Goal: Information Seeking & Learning: Learn about a topic

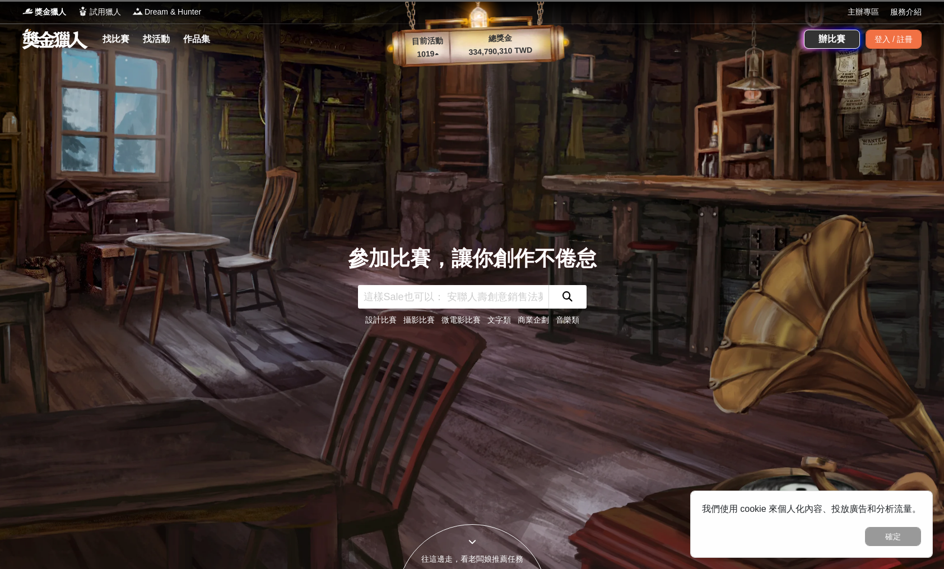
click at [118, 37] on link "找比賽" at bounding box center [116, 39] width 36 height 16
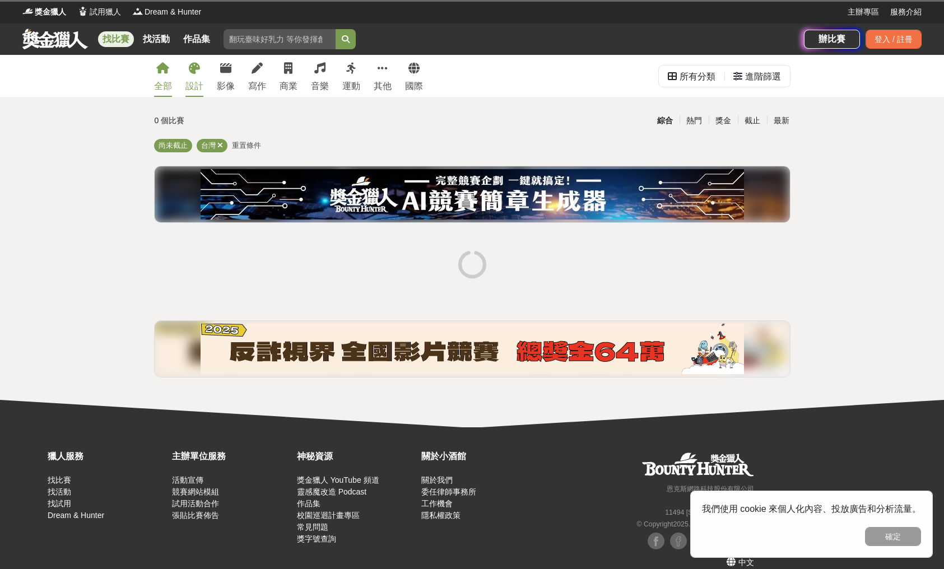
click at [190, 76] on link "設計" at bounding box center [194, 76] width 18 height 42
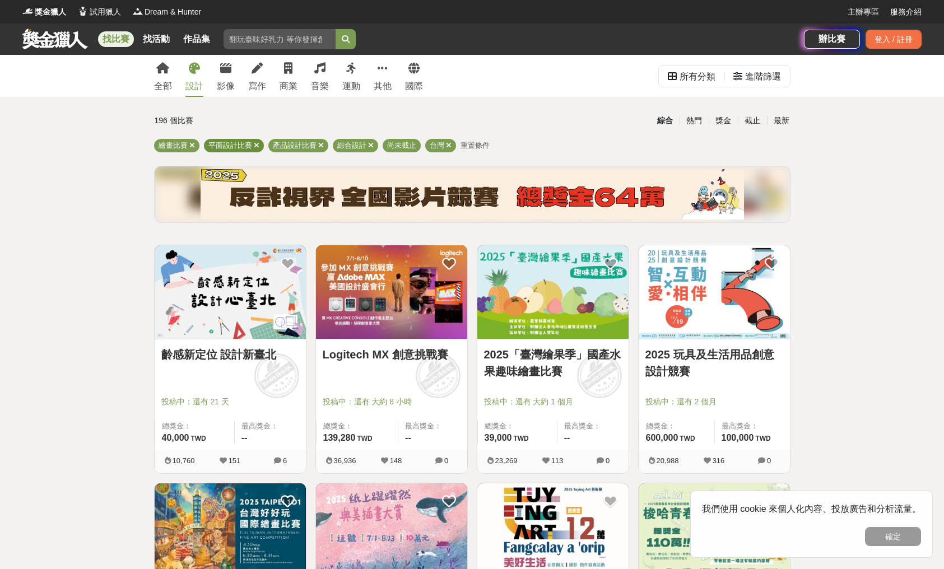
click at [257, 144] on icon at bounding box center [257, 145] width 6 height 7
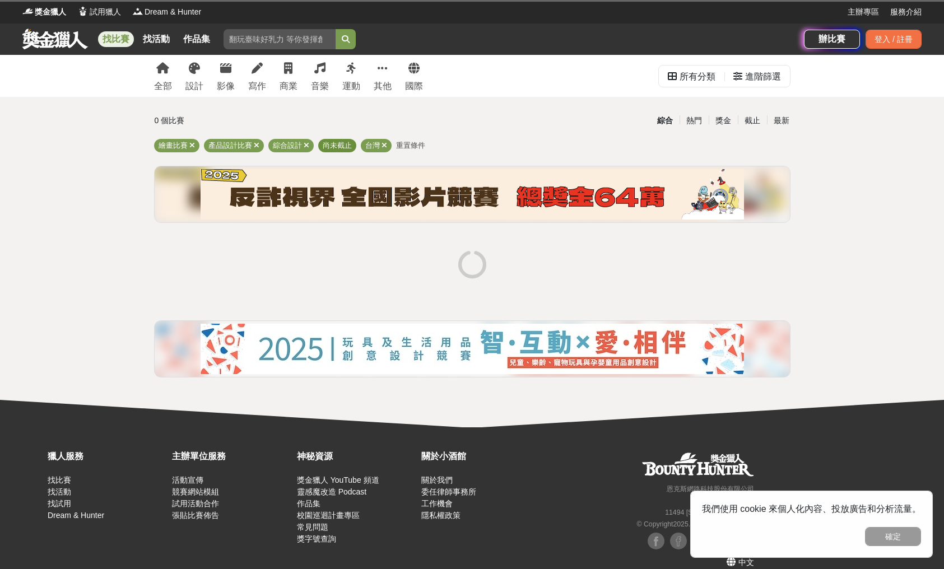
click at [257, 144] on icon at bounding box center [257, 145] width 6 height 7
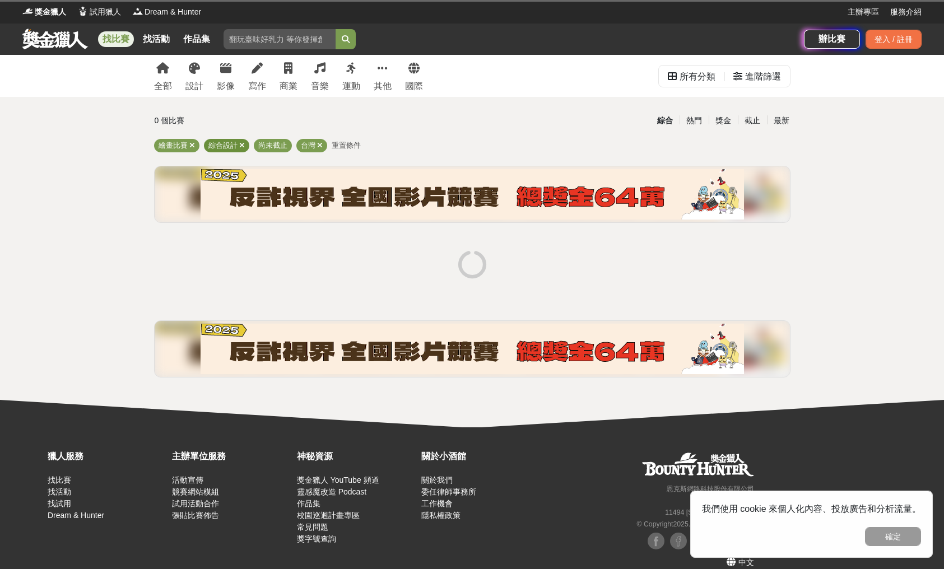
click at [247, 145] on div "綜合設計" at bounding box center [226, 145] width 45 height 13
click at [241, 145] on icon at bounding box center [242, 145] width 6 height 7
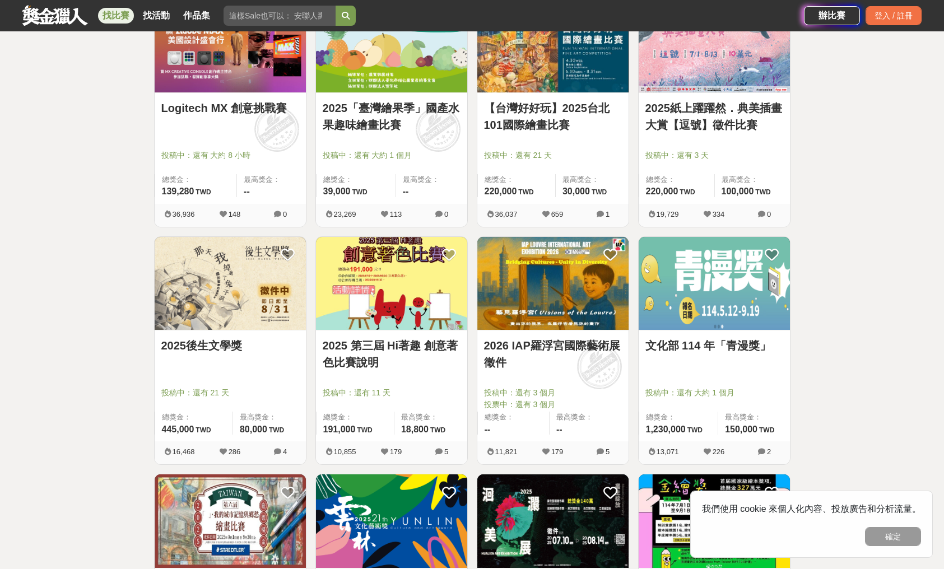
scroll to position [243, 0]
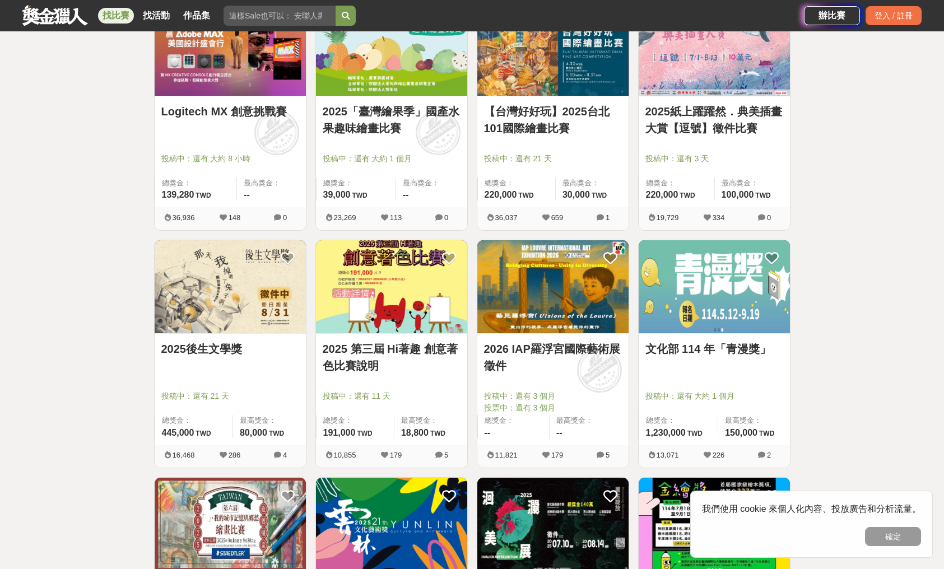
click at [737, 315] on img at bounding box center [714, 287] width 151 height 94
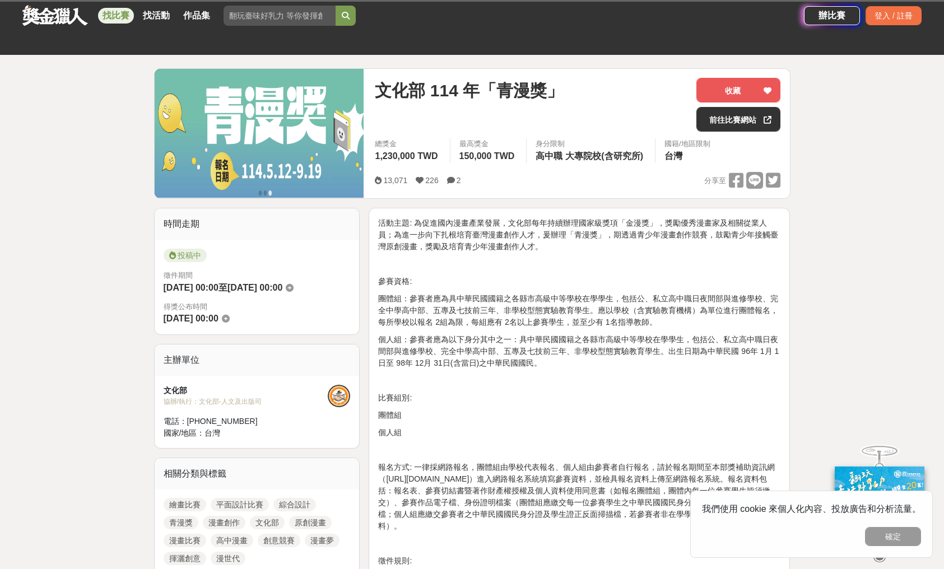
click at [890, 536] on button "確定" at bounding box center [893, 536] width 56 height 19
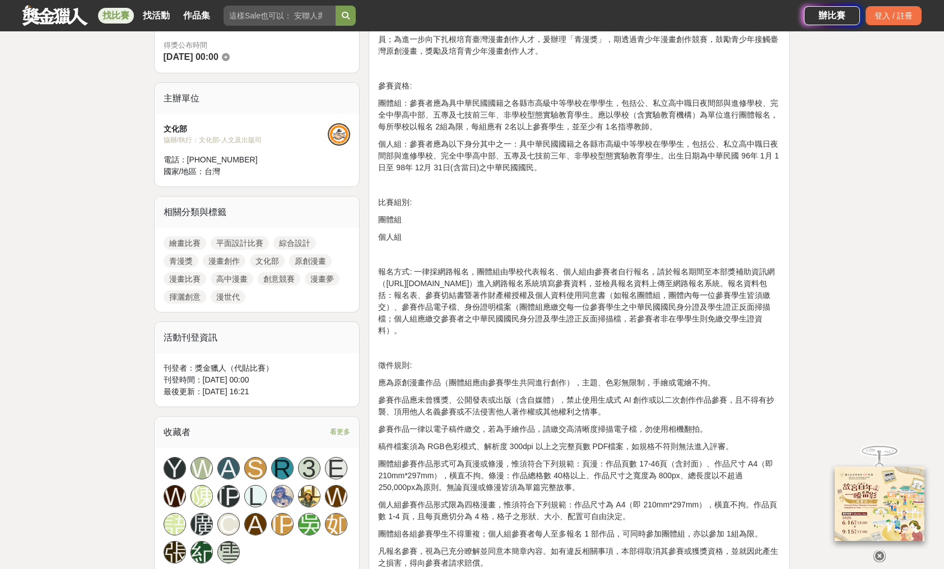
scroll to position [370, 0]
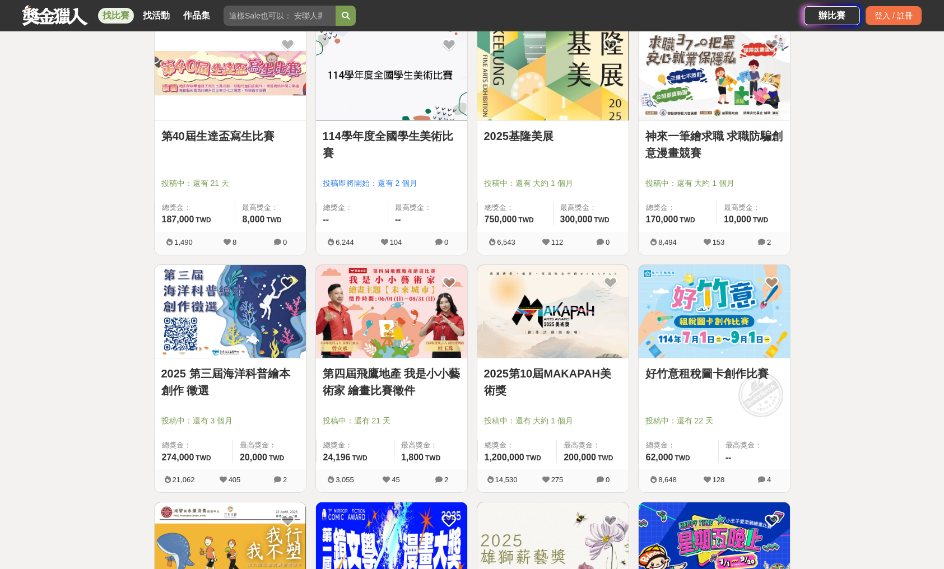
scroll to position [933, 0]
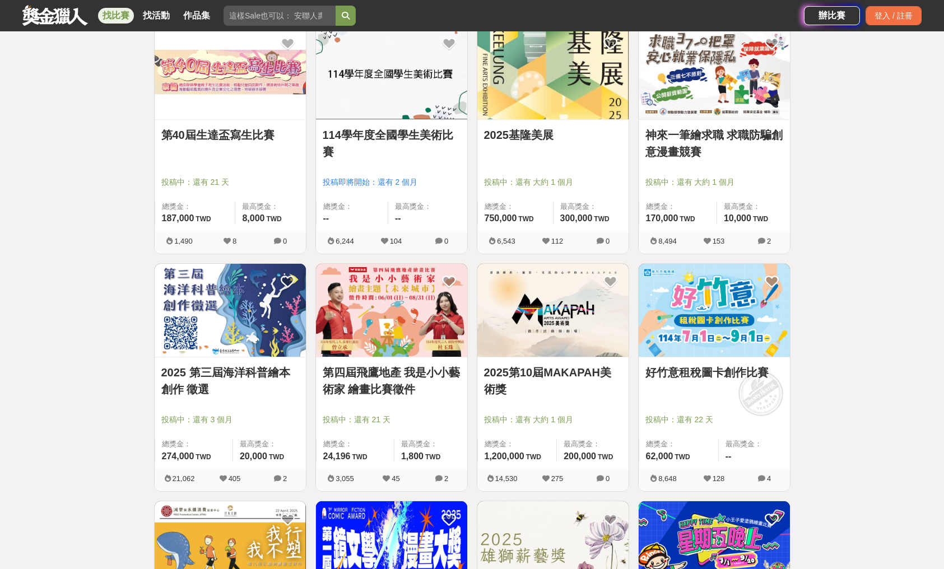
click at [541, 326] on img at bounding box center [552, 311] width 151 height 94
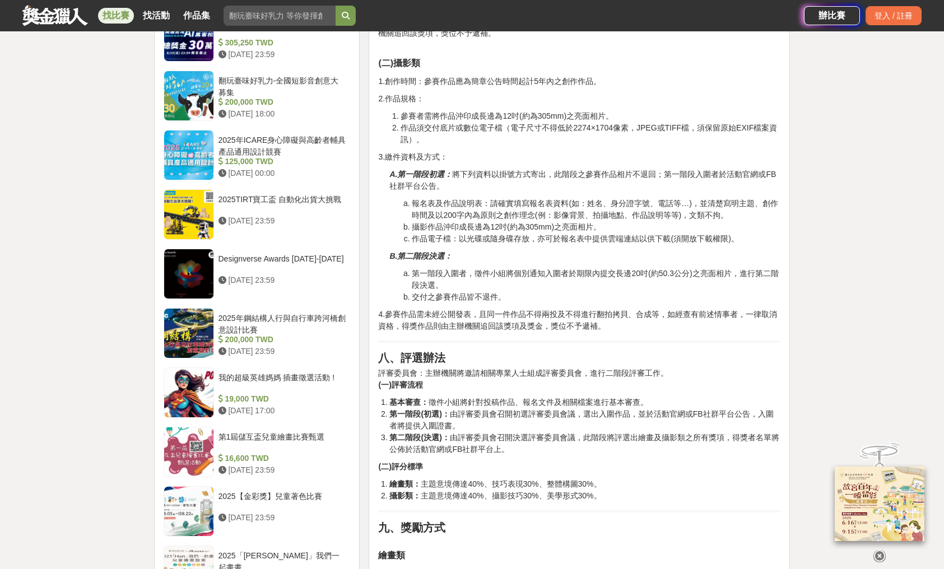
scroll to position [1249, 0]
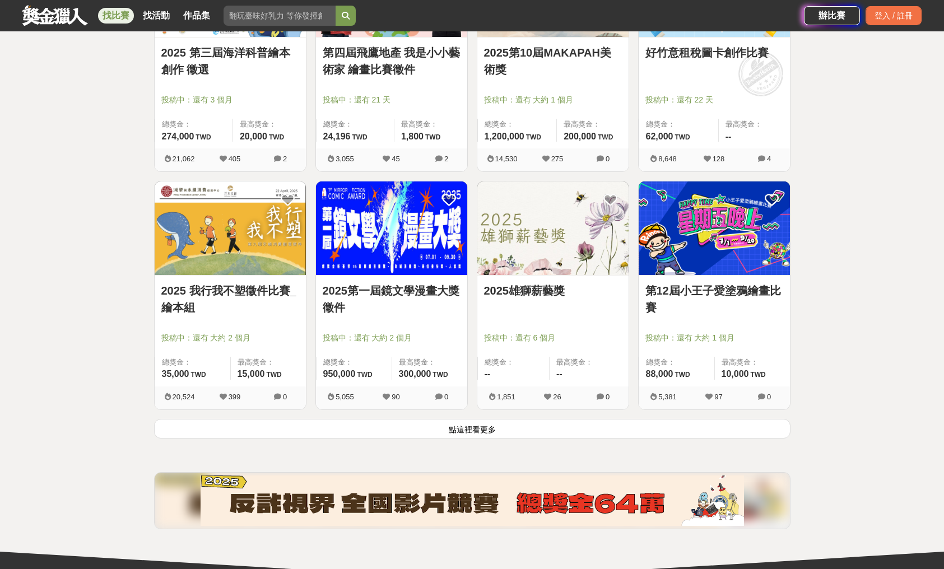
scroll to position [1252, 0]
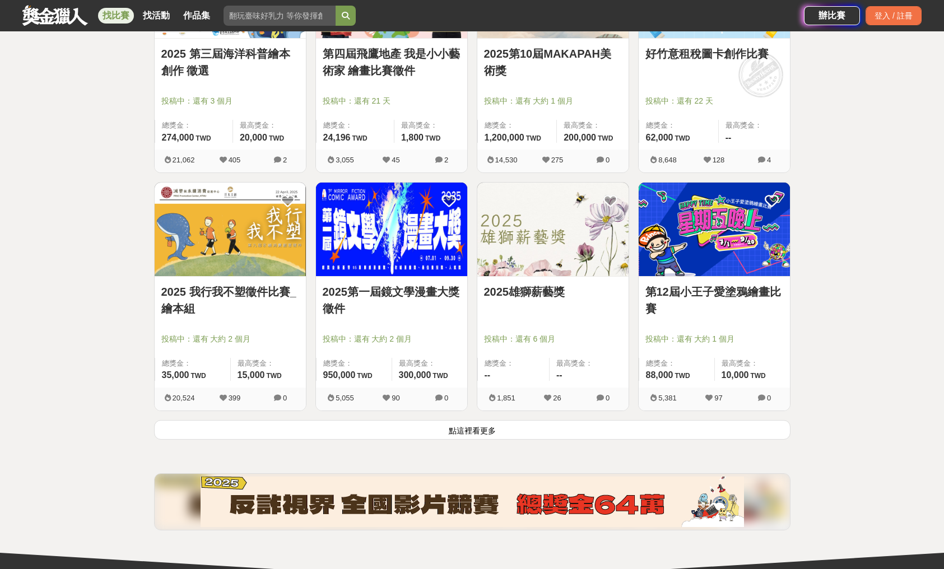
click at [467, 430] on button "點這裡看更多" at bounding box center [472, 430] width 636 height 20
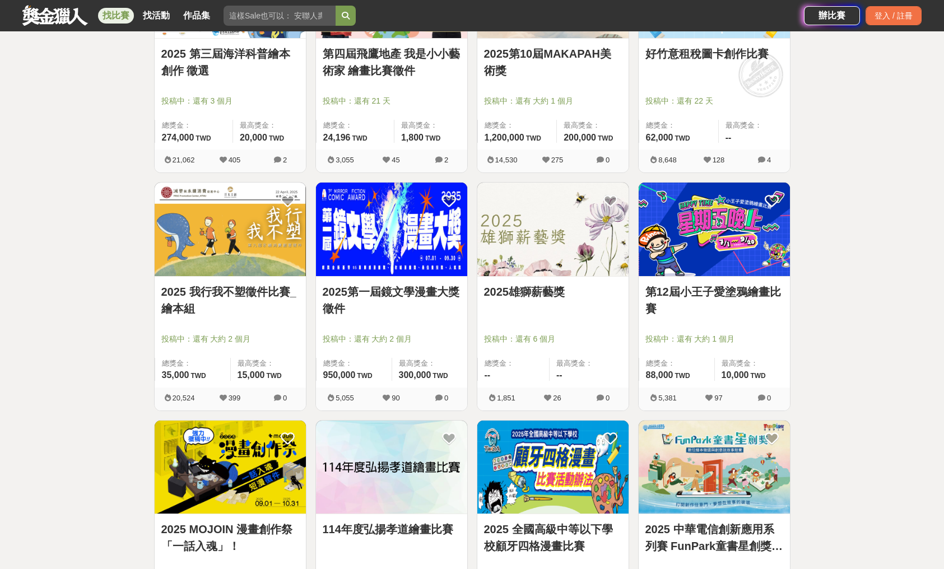
click at [673, 227] on img at bounding box center [714, 230] width 151 height 94
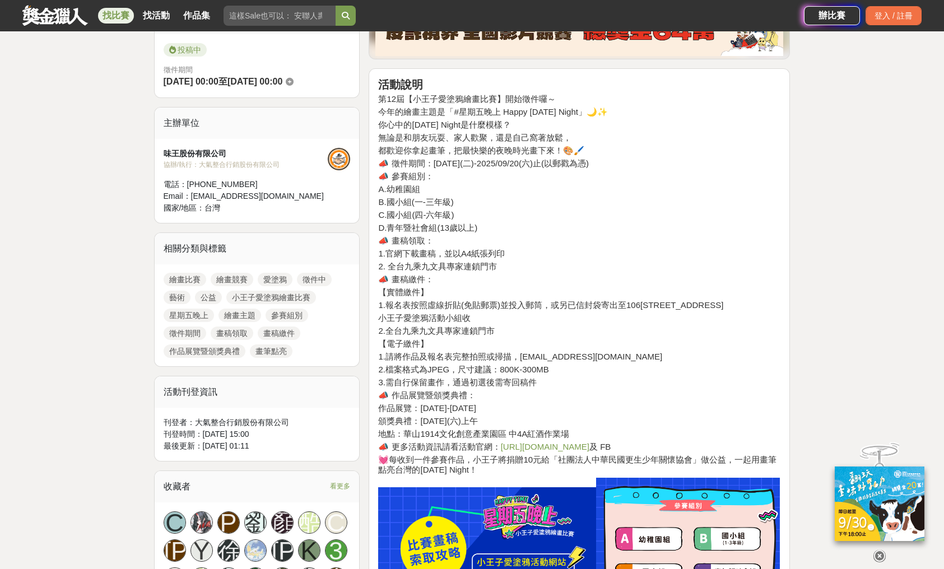
scroll to position [336, 0]
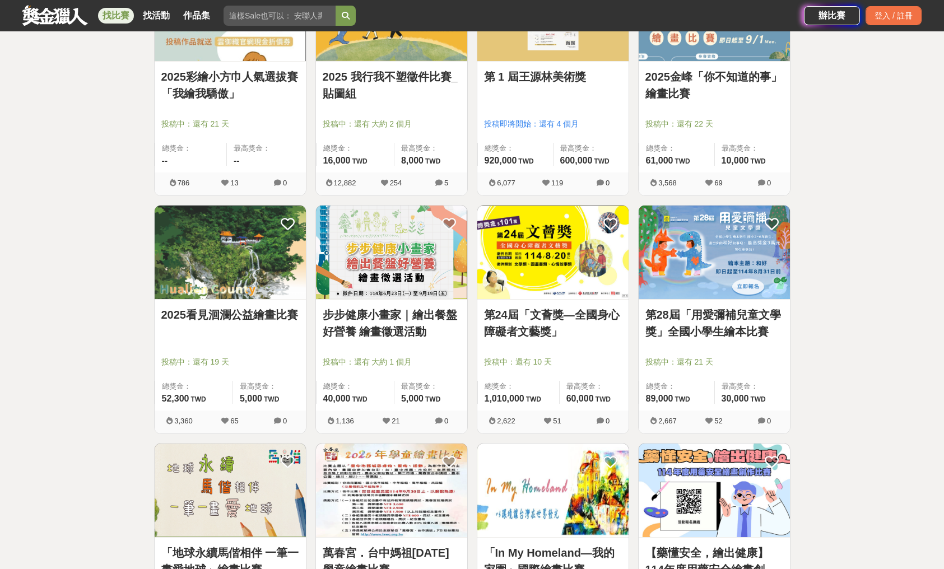
scroll to position [2421, 0]
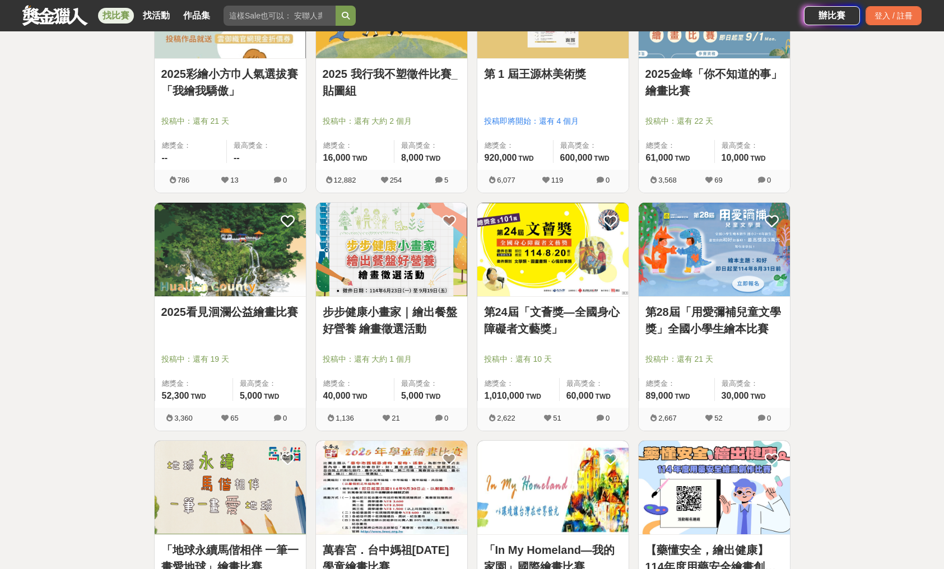
click at [206, 266] on img at bounding box center [230, 250] width 151 height 94
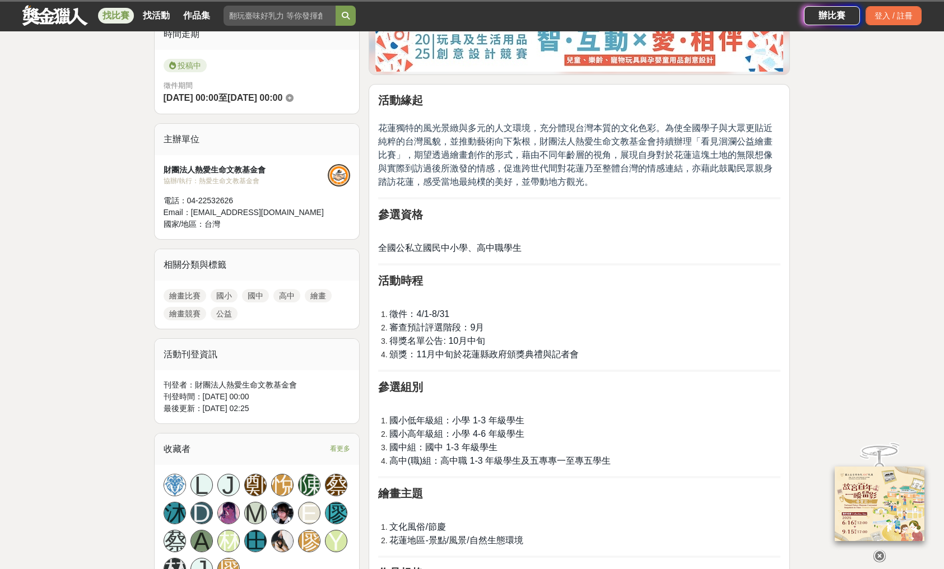
scroll to position [311, 0]
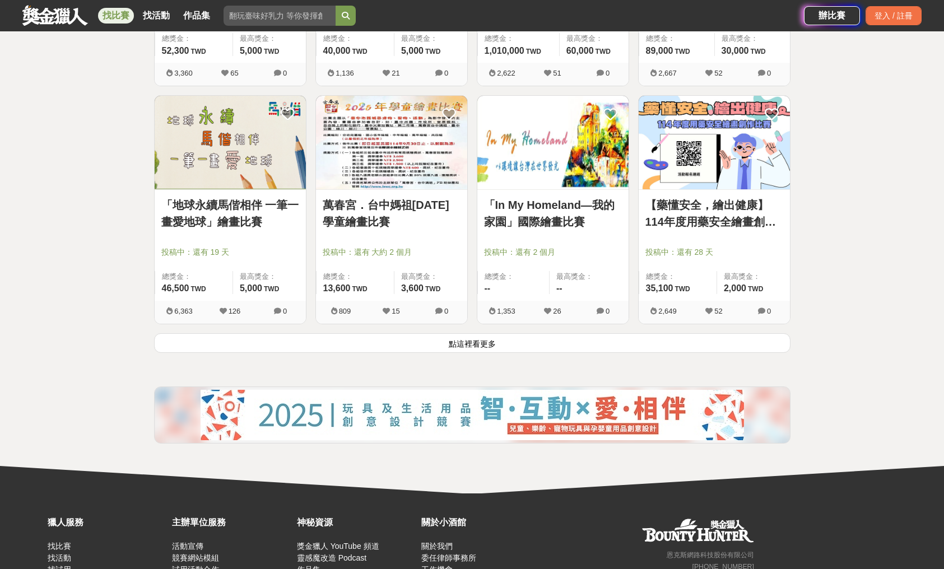
scroll to position [2766, 0]
click at [405, 165] on img at bounding box center [391, 143] width 151 height 94
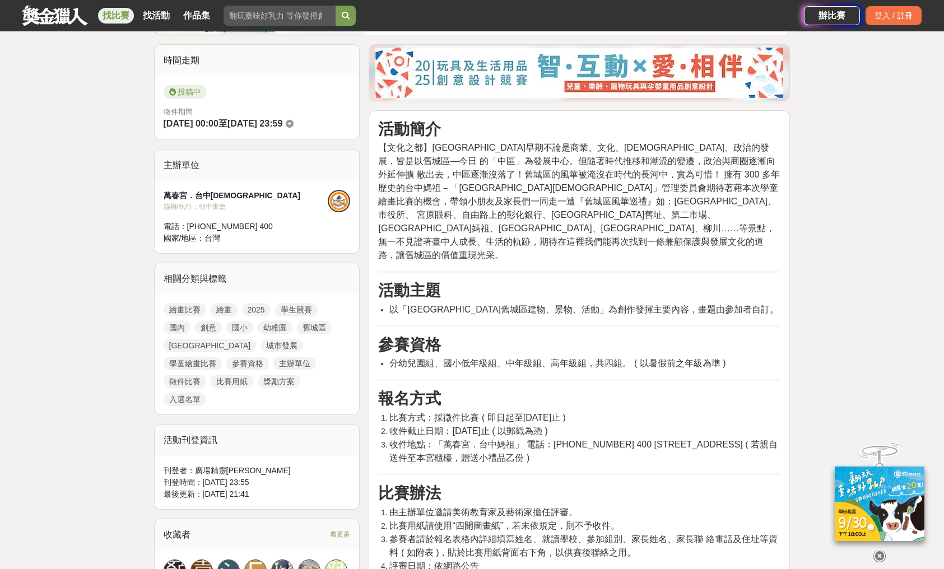
scroll to position [269, 0]
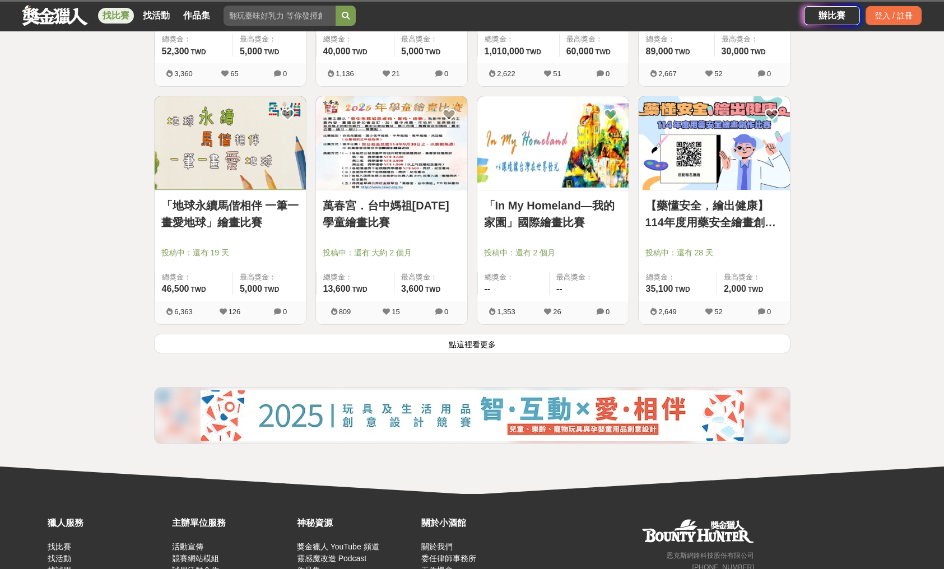
scroll to position [2847, 0]
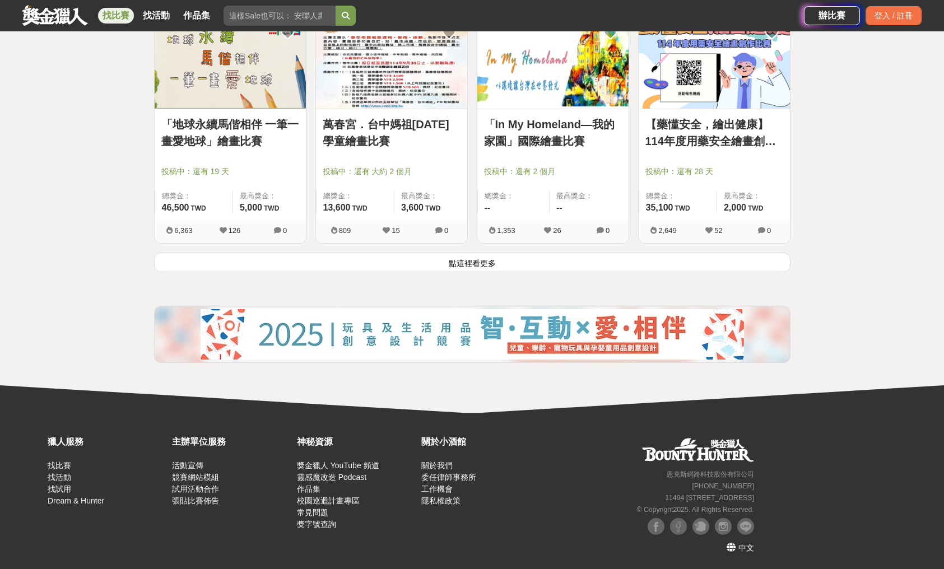
click at [487, 259] on button "點這裡看更多" at bounding box center [472, 263] width 636 height 20
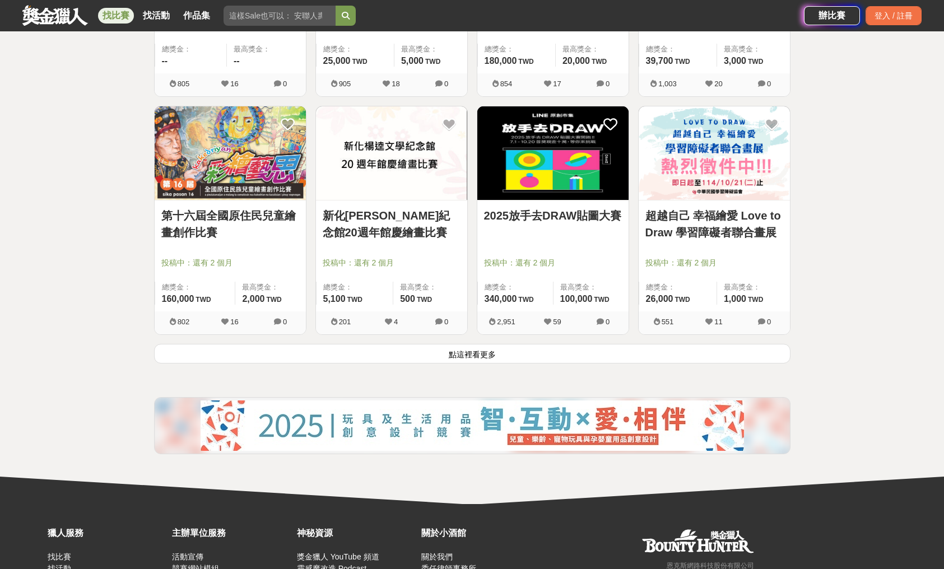
scroll to position [4185, 0]
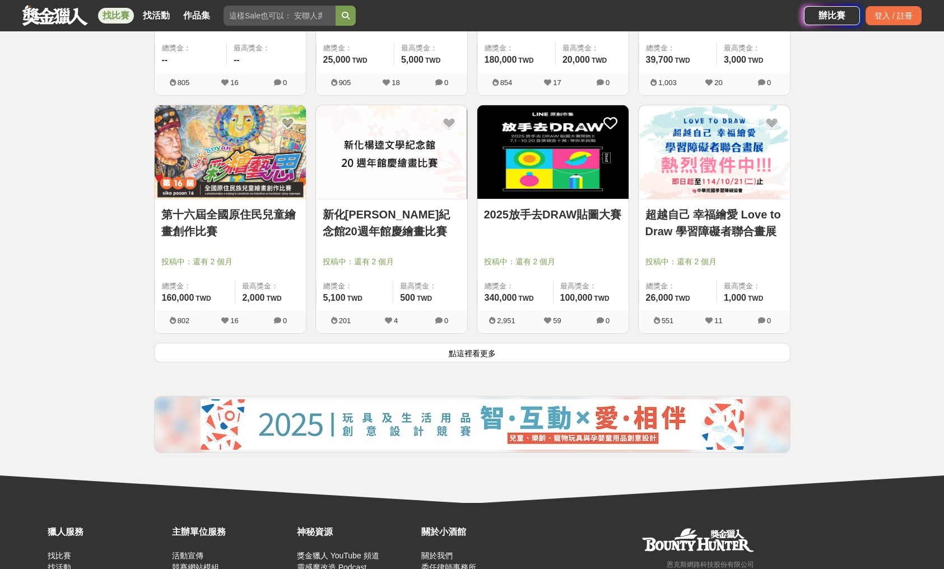
click at [492, 348] on button "點這裡看更多" at bounding box center [472, 353] width 636 height 20
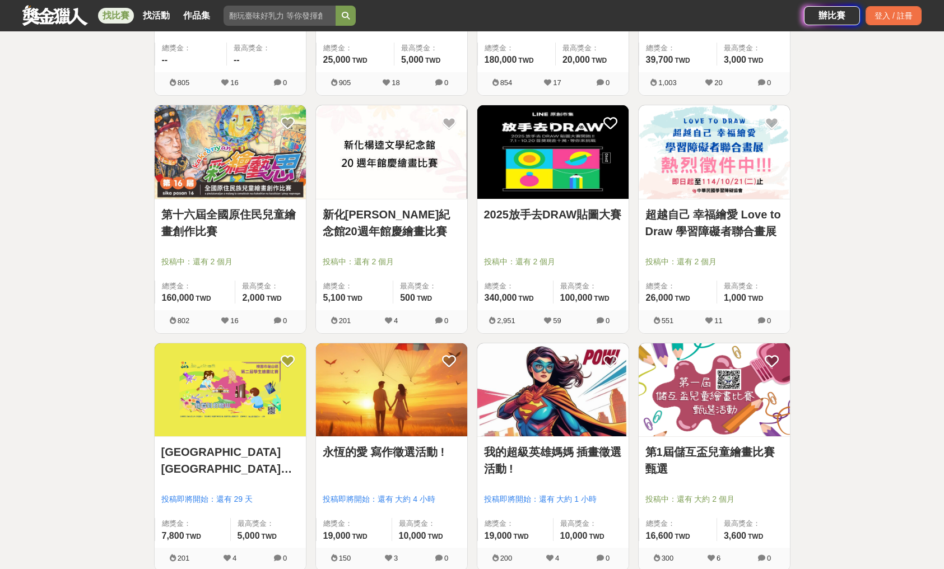
click at [249, 179] on img at bounding box center [230, 152] width 151 height 94
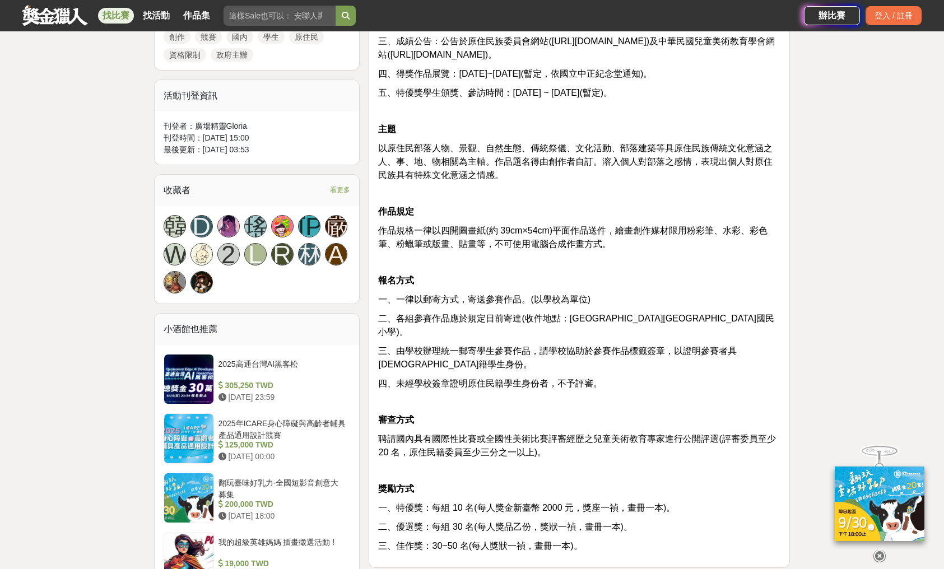
scroll to position [587, 0]
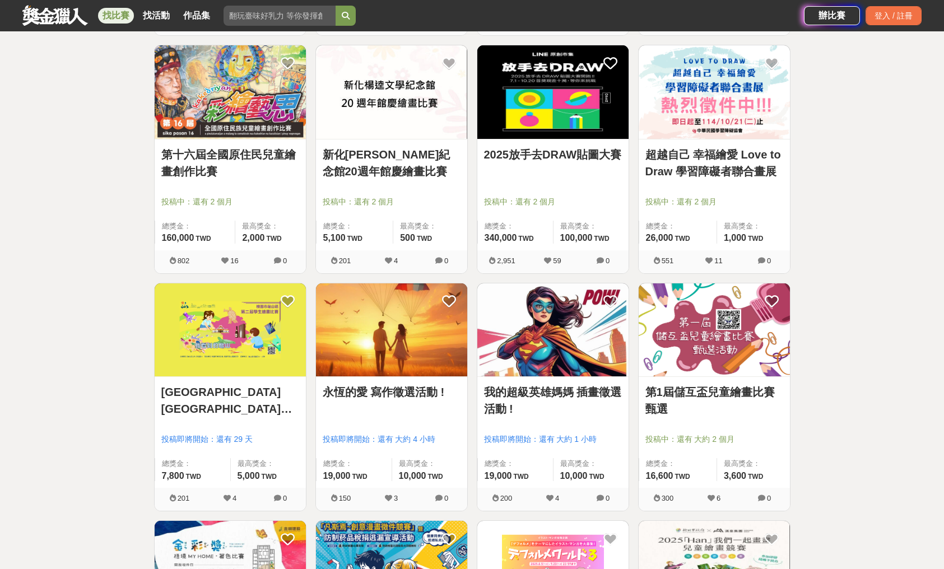
scroll to position [4246, 0]
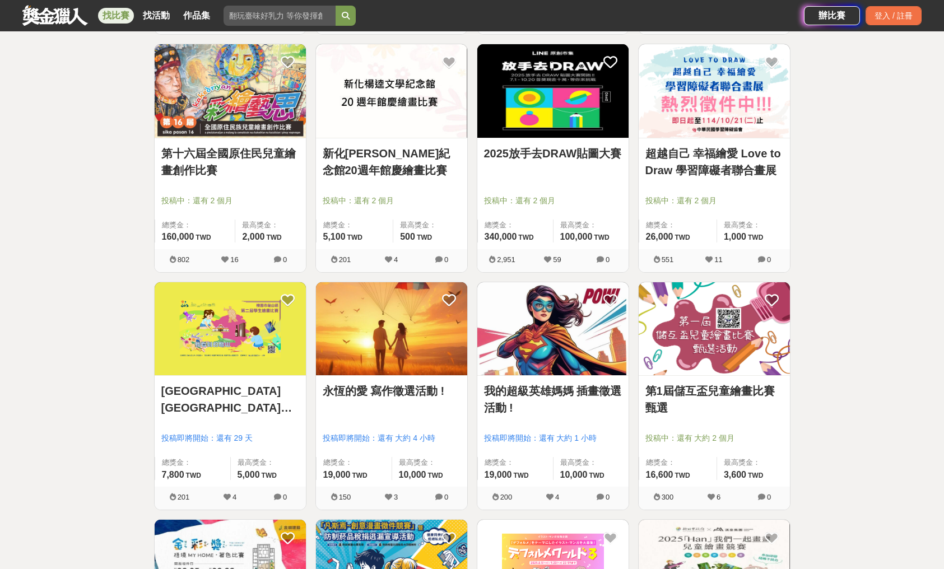
click at [682, 345] on img at bounding box center [714, 329] width 151 height 94
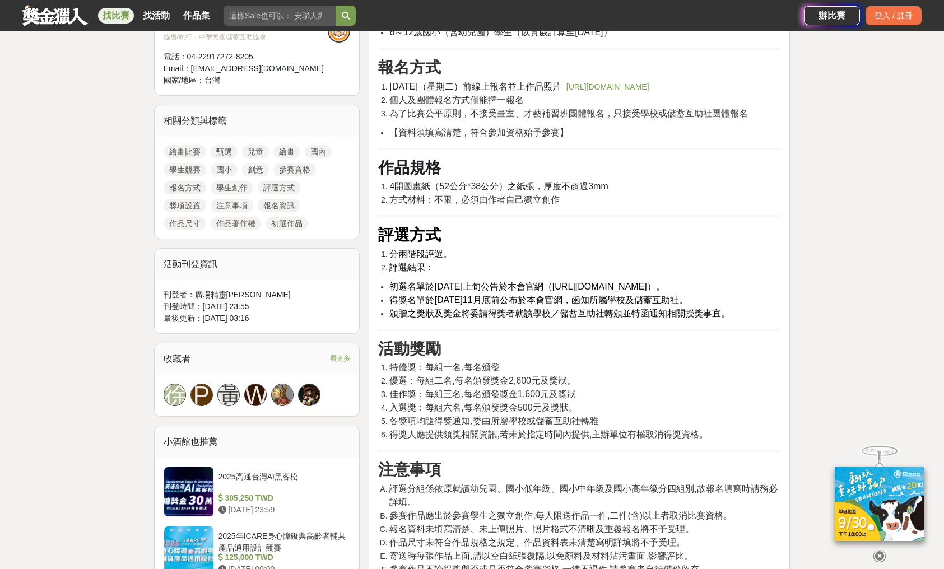
scroll to position [438, 0]
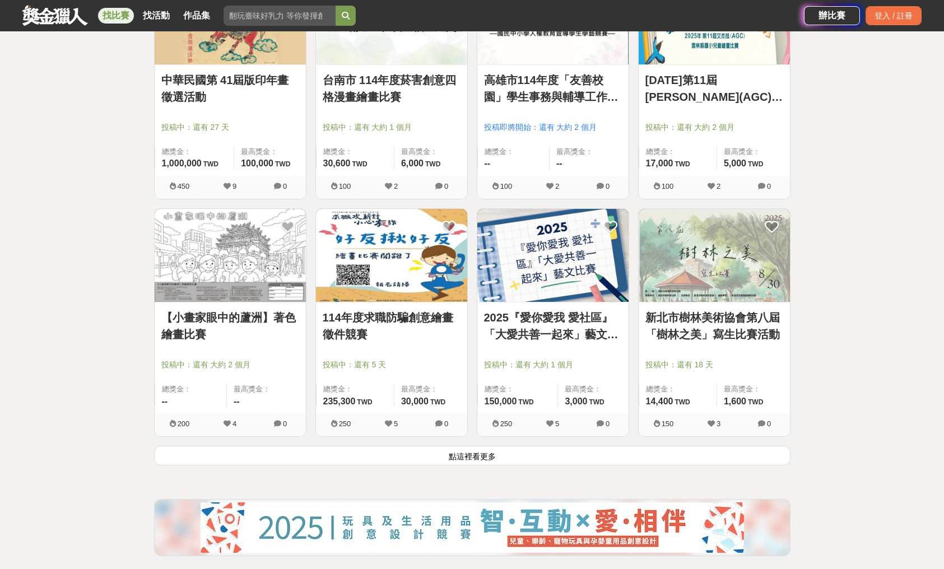
scroll to position [5504, 0]
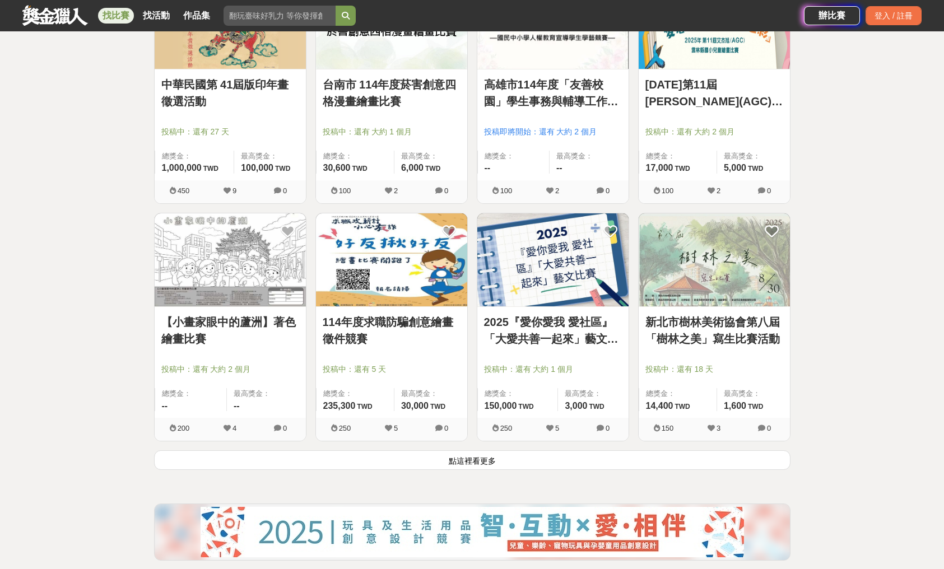
click at [573, 312] on div "2025『愛你愛我 愛社區』「大愛共善一起來」藝文比賽 投稿中：還有 大約 1 個月 總獎金： 150,000 150,000 TWD 最高獎金： 3,000…" at bounding box center [552, 362] width 151 height 111
click at [564, 327] on link "2025『愛你愛我 愛社區』「大愛共善一起來」藝文比賽" at bounding box center [553, 331] width 138 height 34
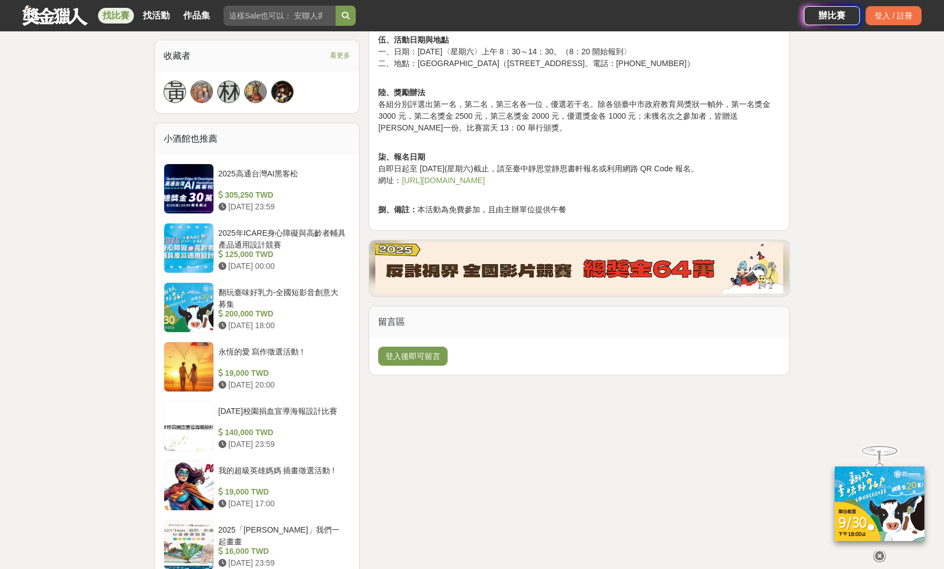
scroll to position [727, 0]
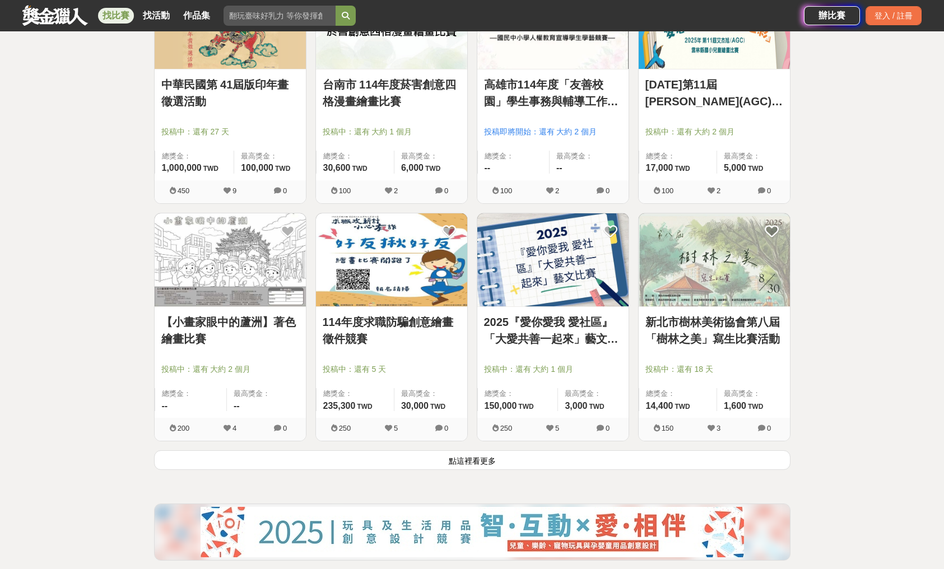
scroll to position [5702, 0]
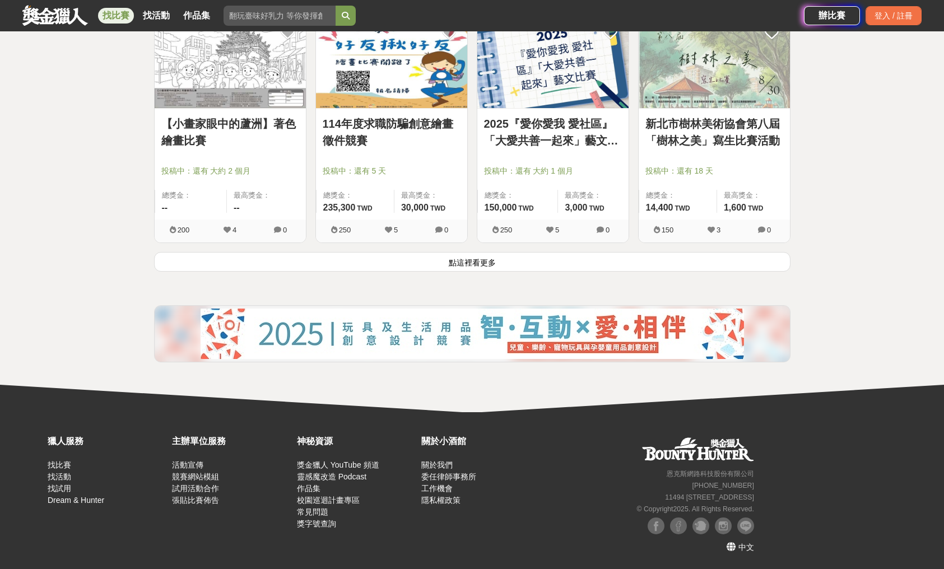
click at [469, 263] on button "點這裡看更多" at bounding box center [472, 262] width 636 height 20
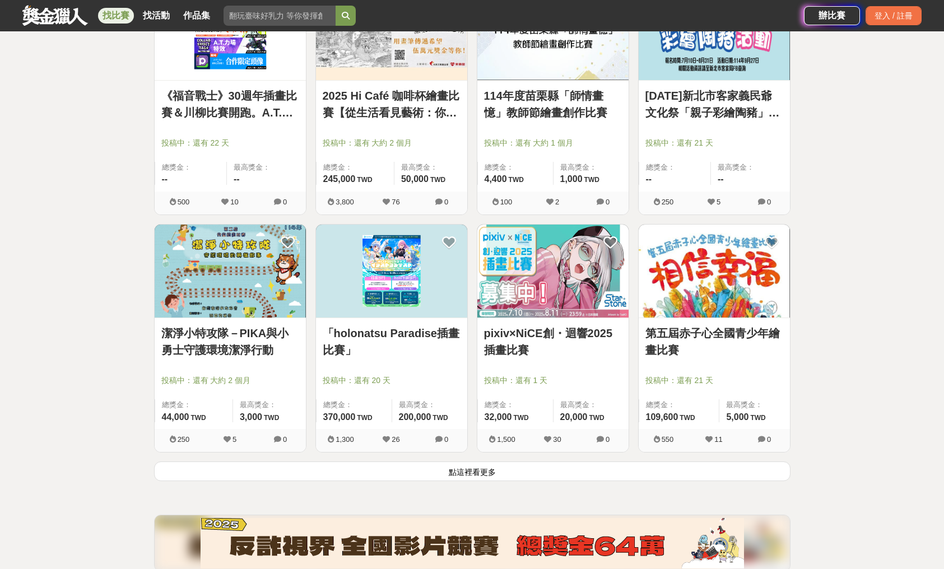
scroll to position [6924, 0]
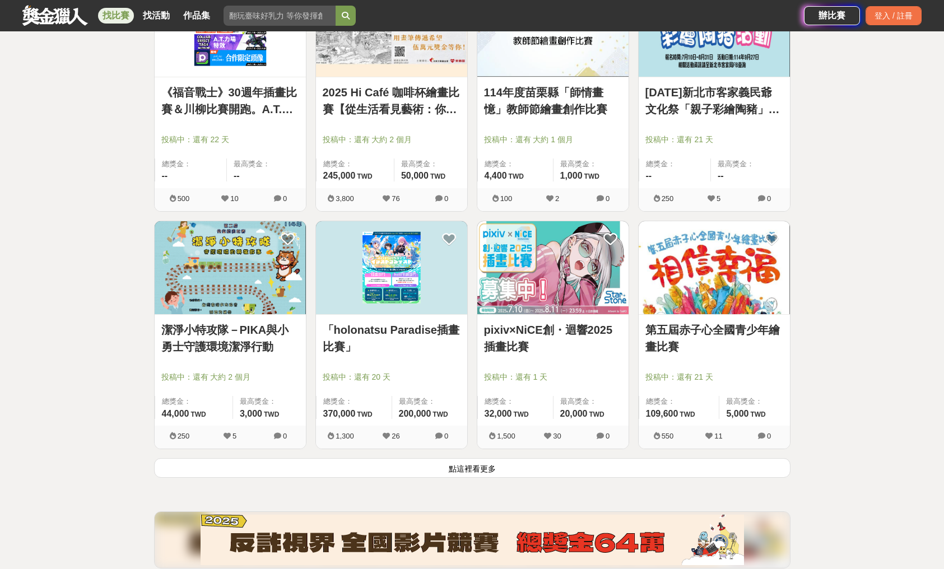
click at [718, 324] on link "第五屆赤子心全國青少年繪畫比賽" at bounding box center [714, 339] width 138 height 34
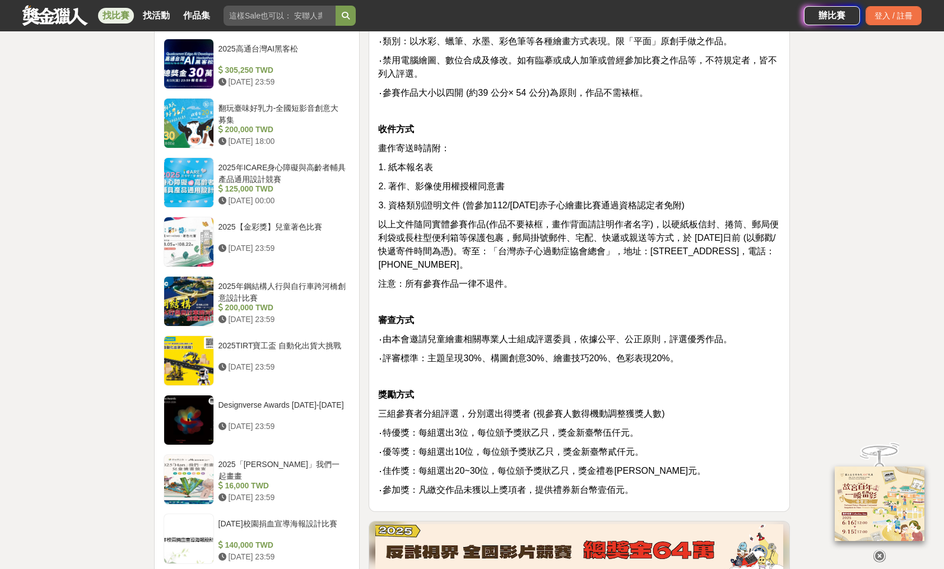
scroll to position [919, 0]
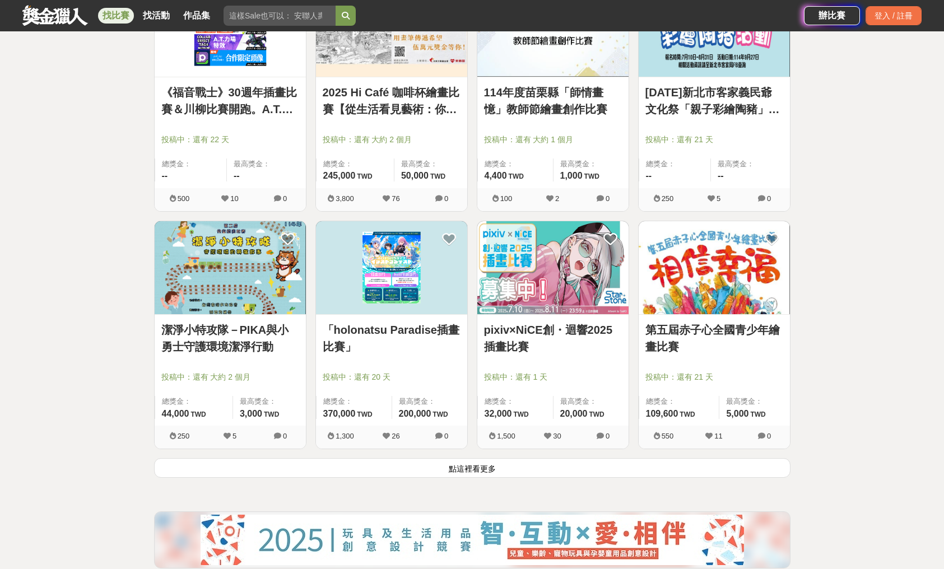
scroll to position [7130, 0]
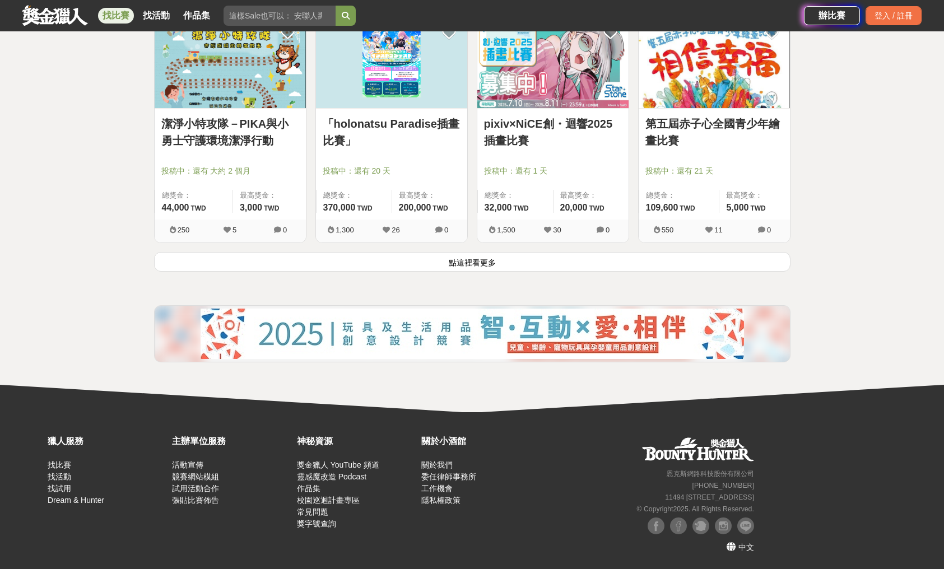
click at [471, 259] on button "點這裡看更多" at bounding box center [472, 262] width 636 height 20
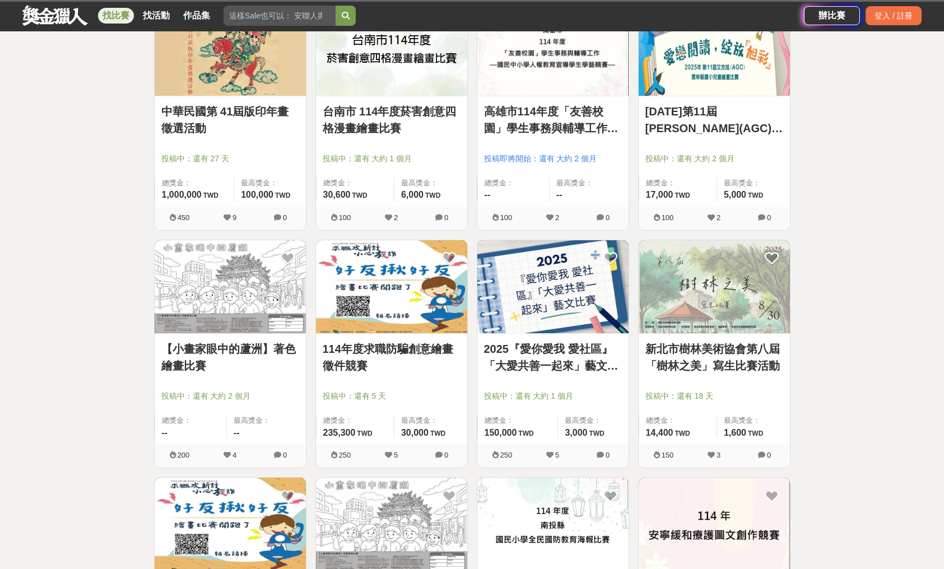
scroll to position [7130, 0]
